Goal: Complete application form: Complete application form

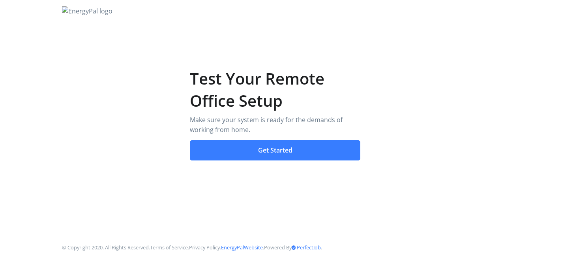
click at [274, 145] on button "Get Started" at bounding box center [275, 150] width 171 height 21
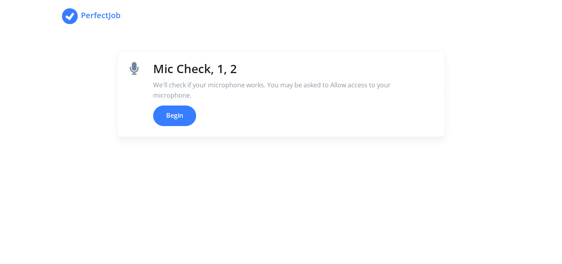
click at [180, 116] on button "Begin" at bounding box center [174, 115] width 43 height 21
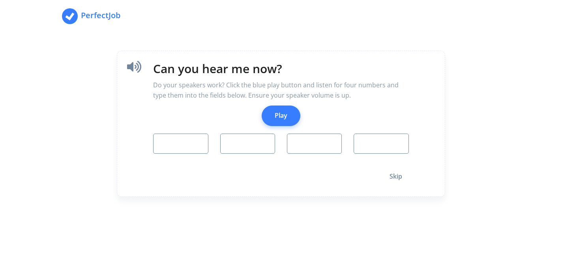
click at [281, 111] on button "Play" at bounding box center [281, 115] width 39 height 21
type input "0"
type input "1"
type input "5"
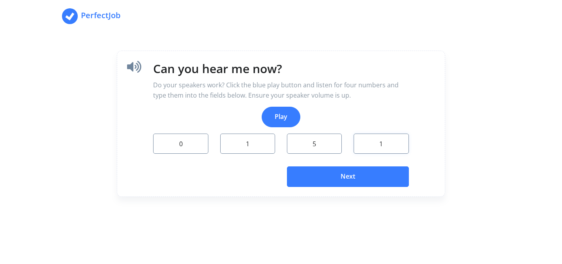
type input "1"
click at [325, 173] on button "Next" at bounding box center [348, 176] width 122 height 21
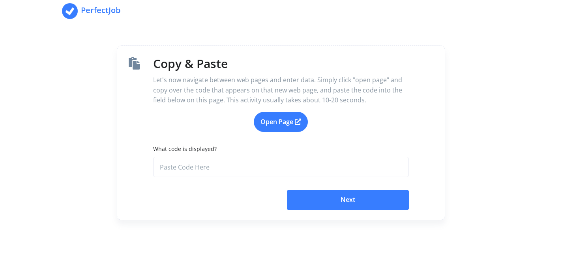
scroll to position [4, 0]
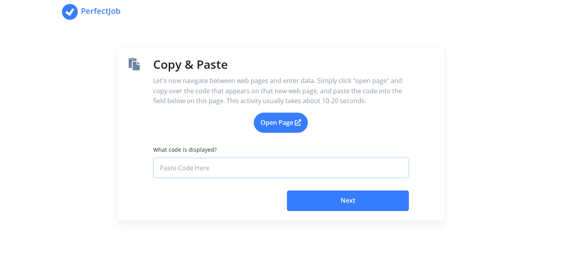
click at [285, 164] on input "What code is displayed?" at bounding box center [280, 168] width 255 height 21
click at [282, 117] on link "Open Page" at bounding box center [281, 123] width 54 height 21
click at [248, 168] on input "What code is displayed?" at bounding box center [280, 168] width 255 height 21
paste input "a8f624d3-35e4-4536-9461-b2c3ff983044"
type input "a8f624d3-35e4-4536-9461-b2c3ff983044"
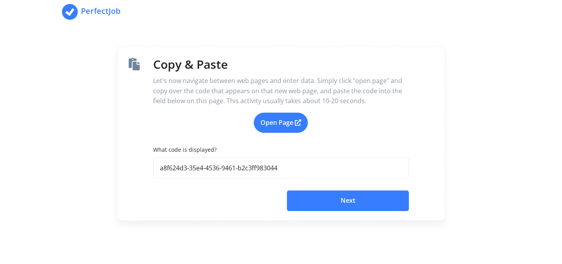
click at [338, 204] on button "Next" at bounding box center [348, 200] width 122 height 21
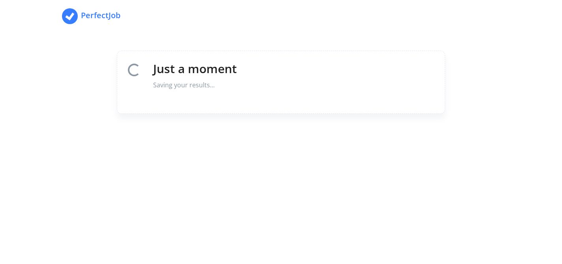
scroll to position [0, 0]
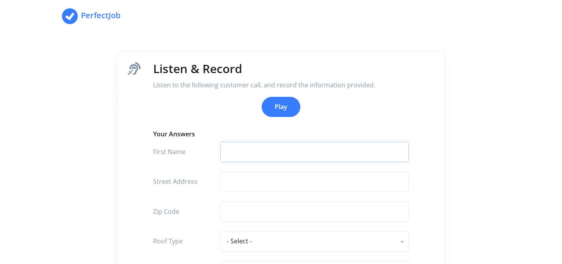
click at [264, 155] on input "text" at bounding box center [314, 152] width 189 height 21
click at [248, 182] on input "text" at bounding box center [314, 181] width 189 height 21
click at [273, 150] on input "[PERSON_NAME]" at bounding box center [314, 152] width 189 height 21
type input "l"
type input "[PERSON_NAME]"
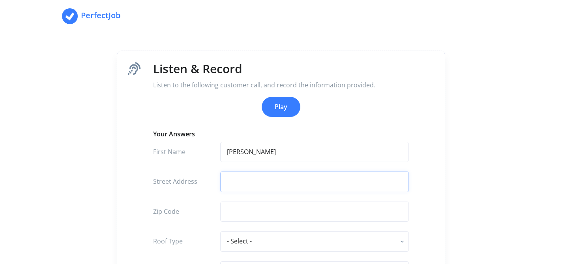
click at [267, 179] on input "text" at bounding box center [314, 181] width 189 height 21
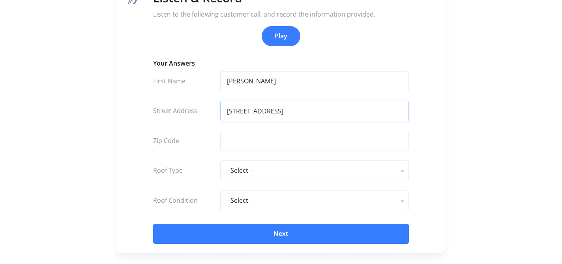
scroll to position [71, 0]
type input "[STREET_ADDRESS]"
click at [298, 143] on input "text" at bounding box center [314, 140] width 189 height 21
type input "l"
type input "L7A 1M1"
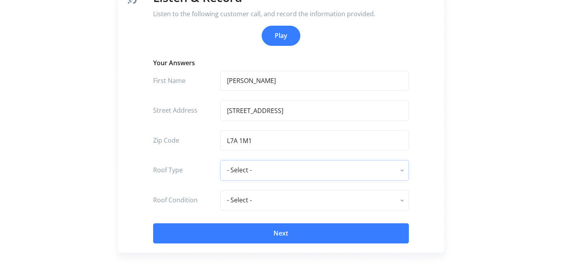
click at [296, 171] on select "- Select - flat - rolled composition composition shingle clay tile concrete til…" at bounding box center [314, 170] width 189 height 21
select select "composition shingle"
click at [220, 160] on select "- Select - flat - rolled composition composition shingle clay tile concrete til…" at bounding box center [314, 170] width 189 height 21
click at [272, 201] on select "- Select - excellent very good good fair poor" at bounding box center [314, 200] width 189 height 21
select select "excellent"
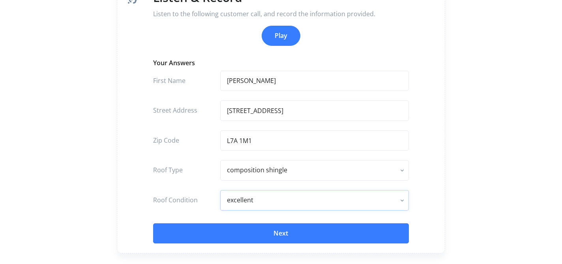
click at [220, 190] on select "- Select - excellent very good good fair poor" at bounding box center [314, 200] width 189 height 21
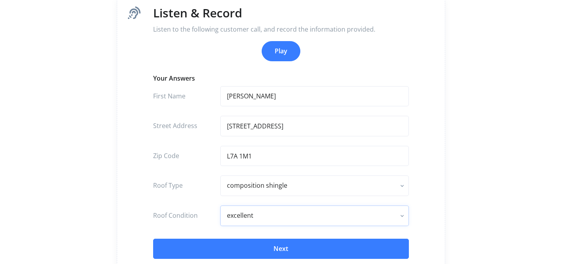
scroll to position [68, 0]
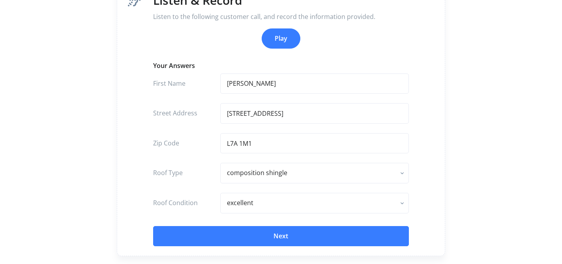
click at [282, 237] on button "Next" at bounding box center [280, 236] width 255 height 21
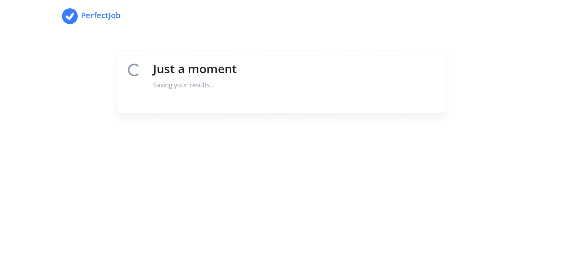
scroll to position [0, 0]
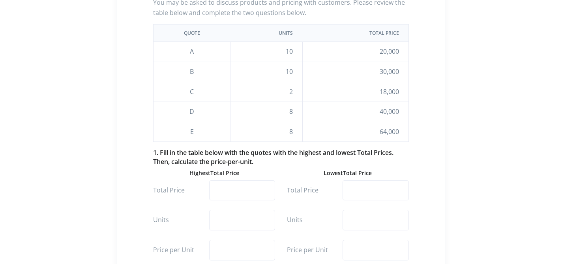
scroll to position [84, 0]
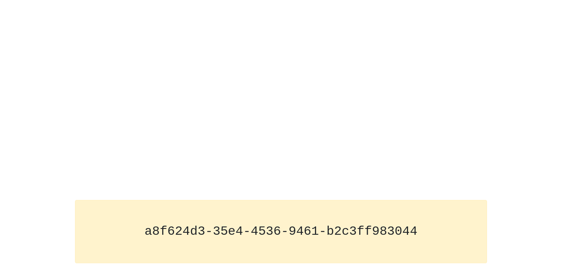
scroll to position [89, 0]
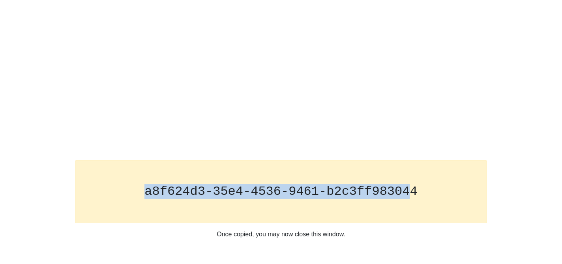
drag, startPoint x: 146, startPoint y: 192, endPoint x: 414, endPoint y: 191, distance: 267.7
click at [414, 191] on code "a8f624d3-35e4-4536-9461-b2c3ff983044" at bounding box center [281, 191] width 273 height 15
drag, startPoint x: 421, startPoint y: 191, endPoint x: 123, endPoint y: 197, distance: 298.2
click at [123, 197] on pre "a8f624d3-35e4-4536-9461-b2c3ff983044" at bounding box center [281, 191] width 396 height 15
copy code "a8f624d3-35e4-4536-9461-b2c3ff983044"
